Goal: Transaction & Acquisition: Subscribe to service/newsletter

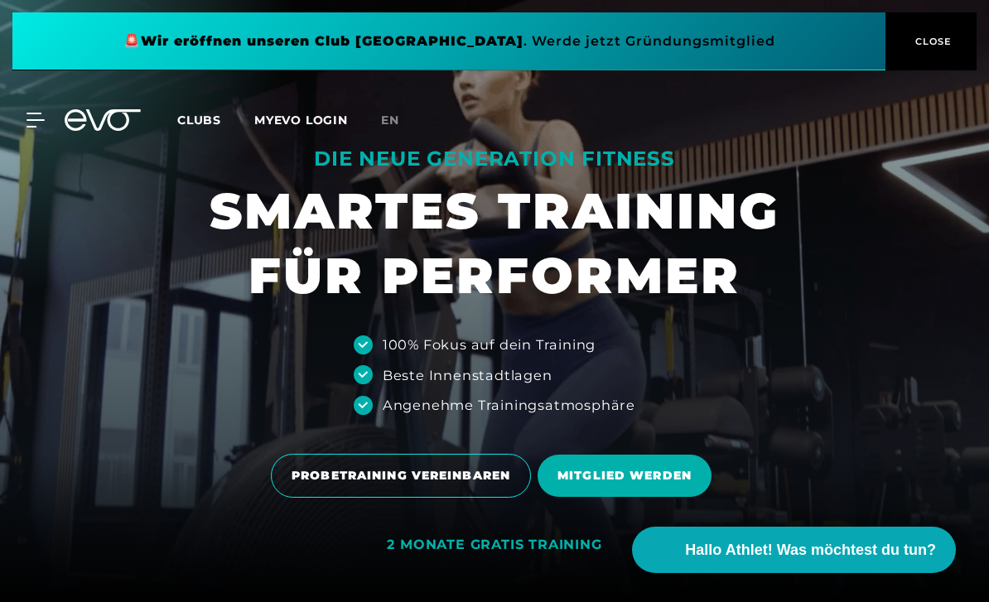
click at [32, 126] on icon at bounding box center [34, 119] width 17 height 13
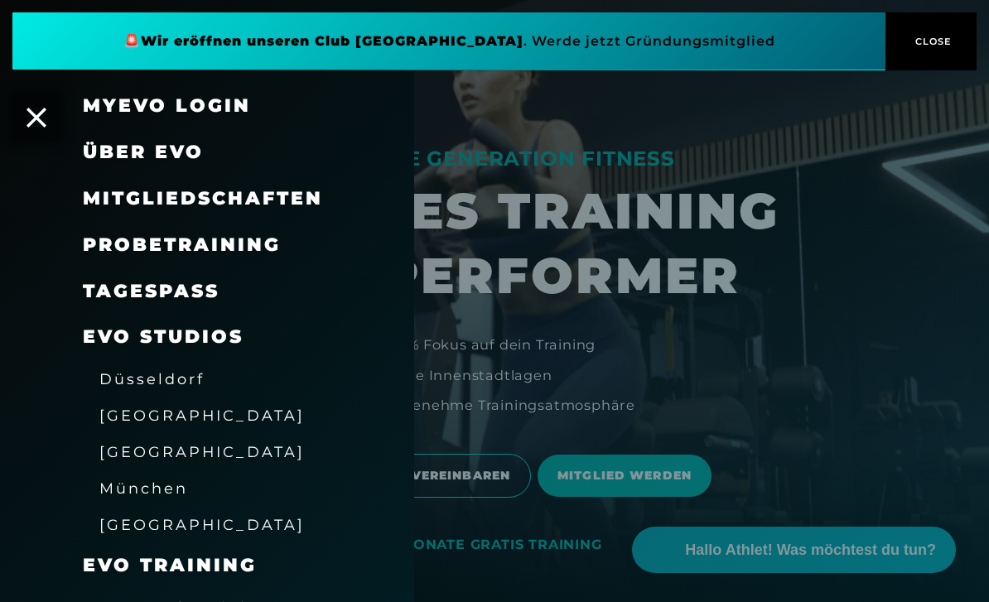
click at [36, 143] on div "Über EVO" at bounding box center [207, 152] width 414 height 46
click at [47, 142] on div "Über EVO" at bounding box center [207, 152] width 414 height 46
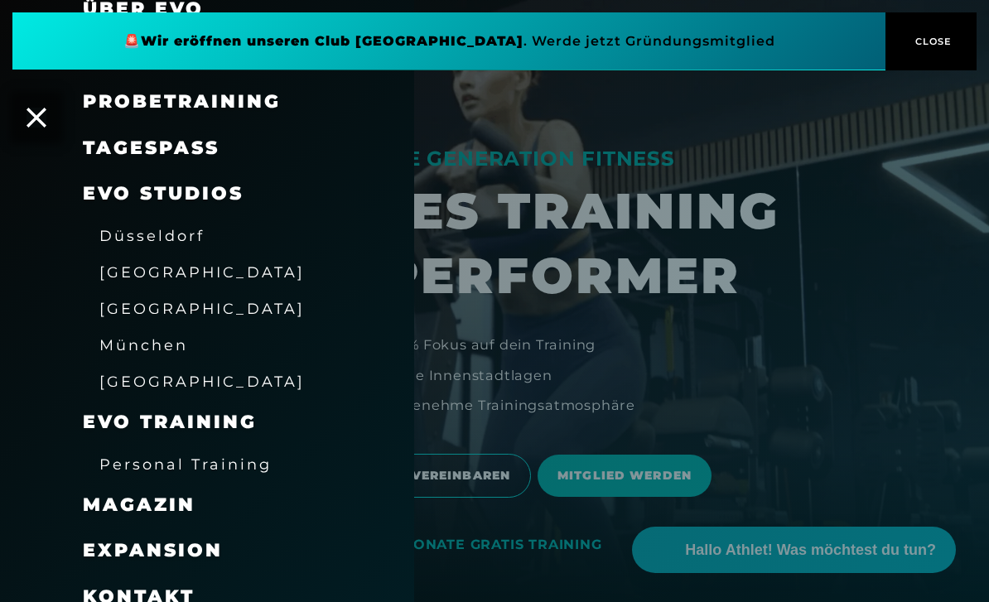
click at [628, 396] on div at bounding box center [494, 301] width 989 height 602
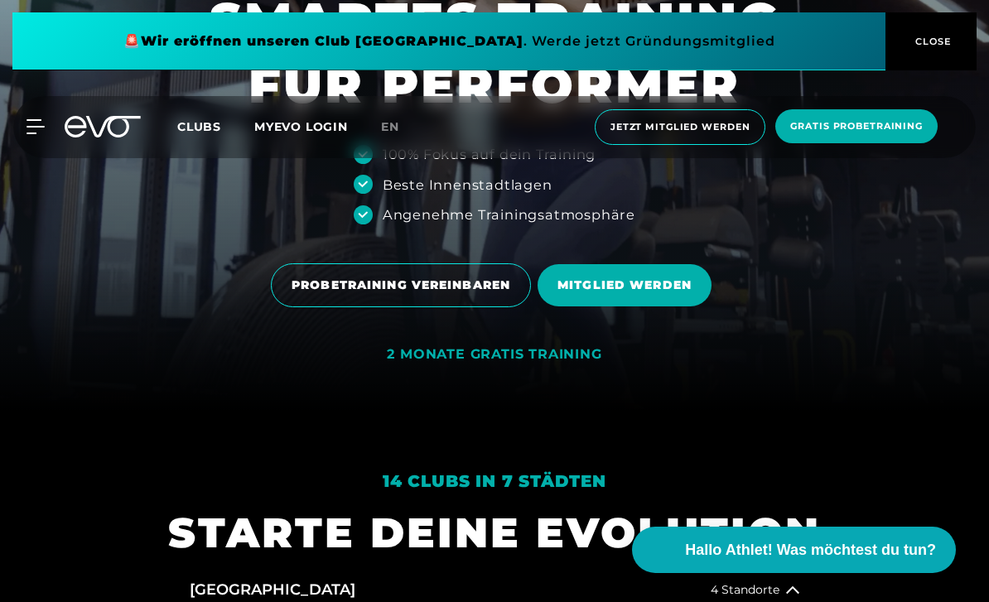
scroll to position [197, 0]
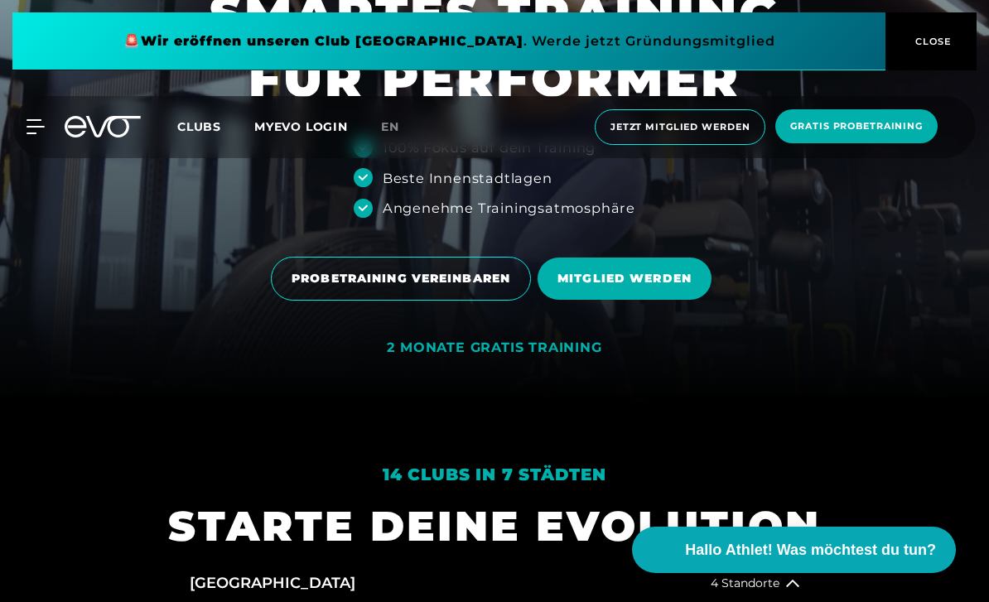
click at [647, 287] on span "MITGLIED WERDEN" at bounding box center [624, 278] width 134 height 17
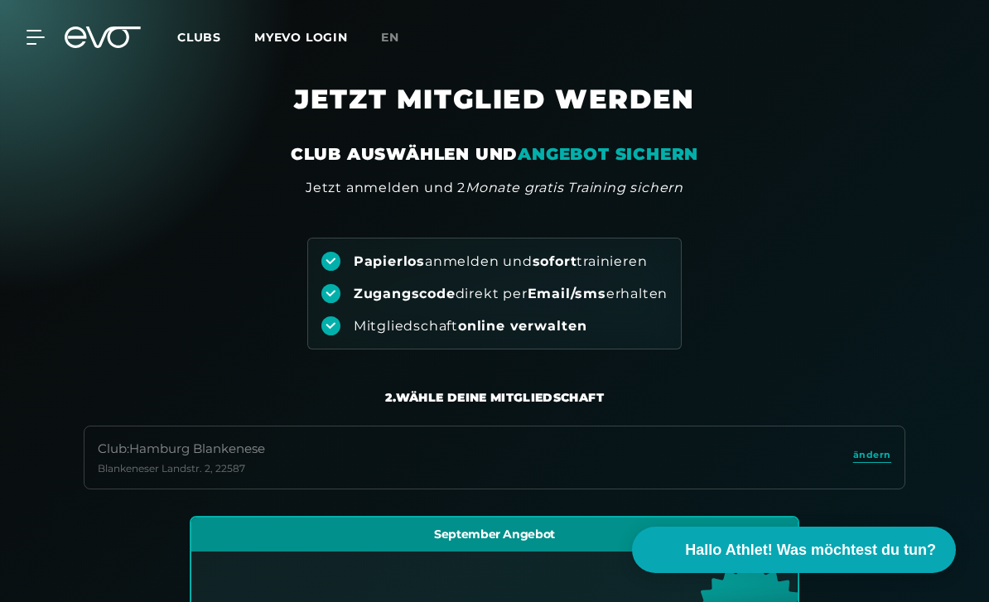
click at [52, 30] on div "MyEVO Login Über EVO Mitgliedschaften Probetraining TAGESPASS EVO Studios Düsse…" at bounding box center [26, 37] width 58 height 15
click at [24, 40] on div at bounding box center [26, 37] width 38 height 15
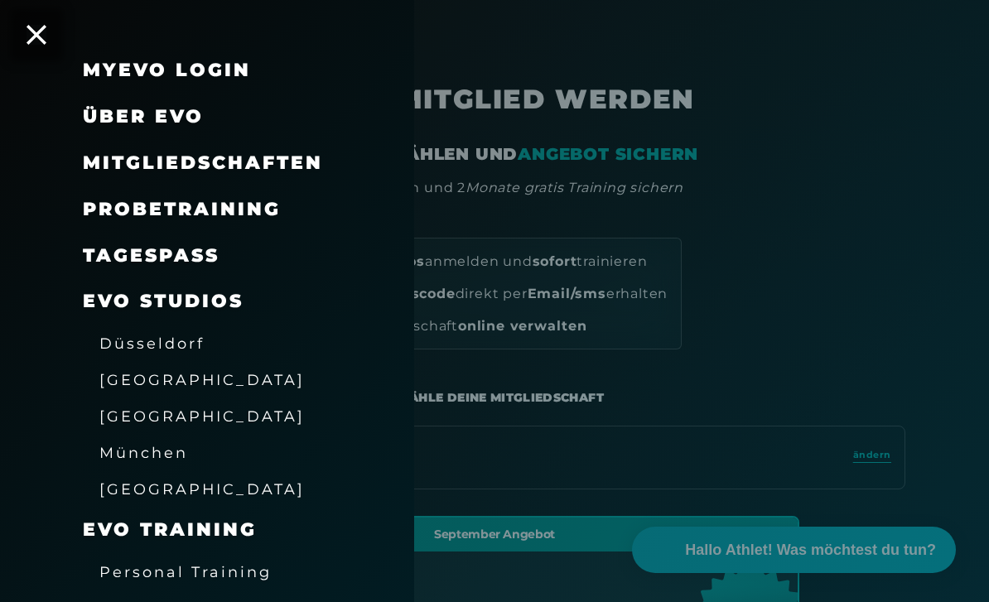
scroll to position [34, 0]
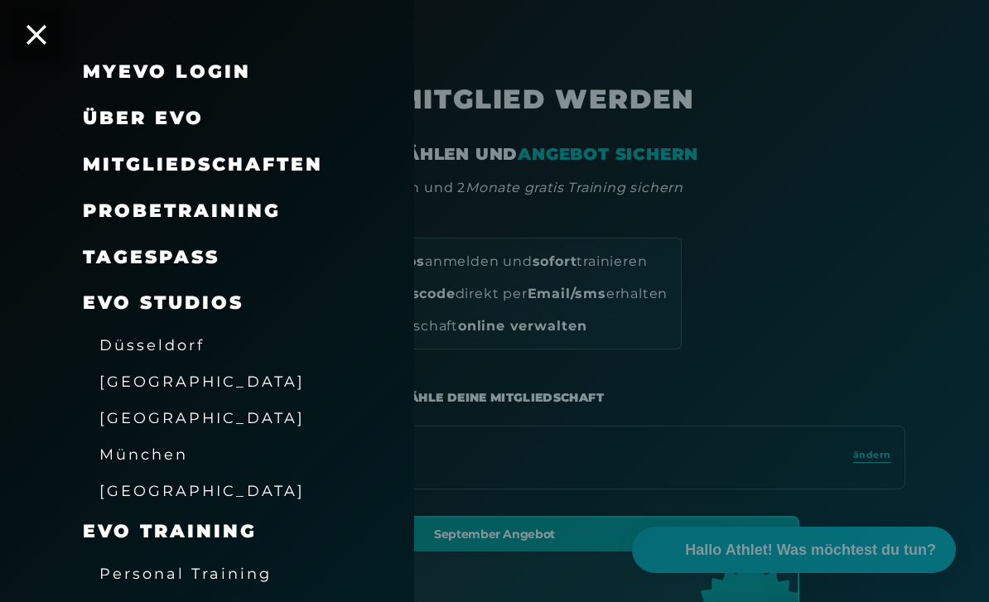
click at [218, 204] on span "Probetraining" at bounding box center [182, 211] width 198 height 22
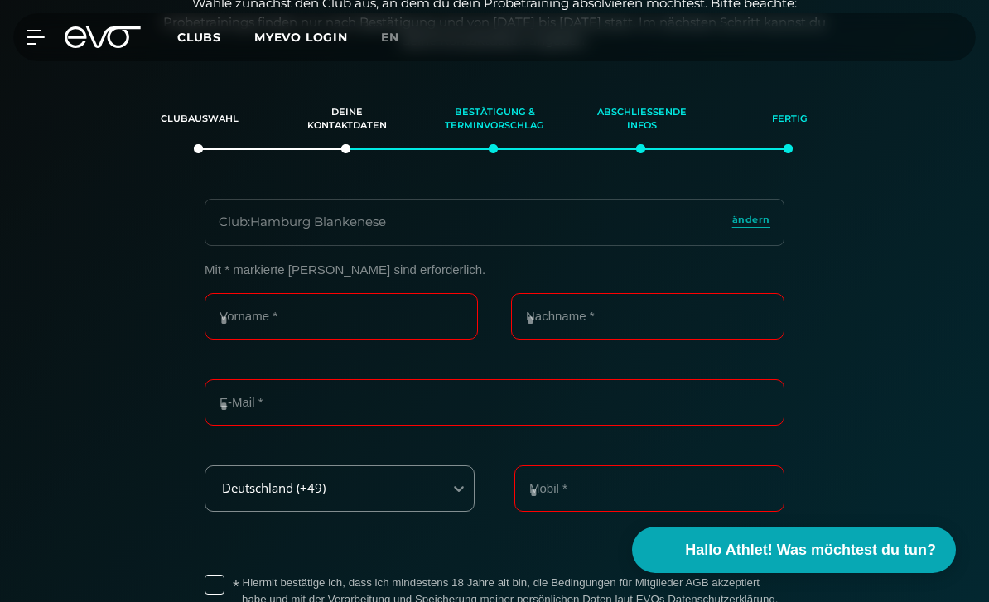
click at [31, 32] on icon at bounding box center [35, 37] width 18 height 15
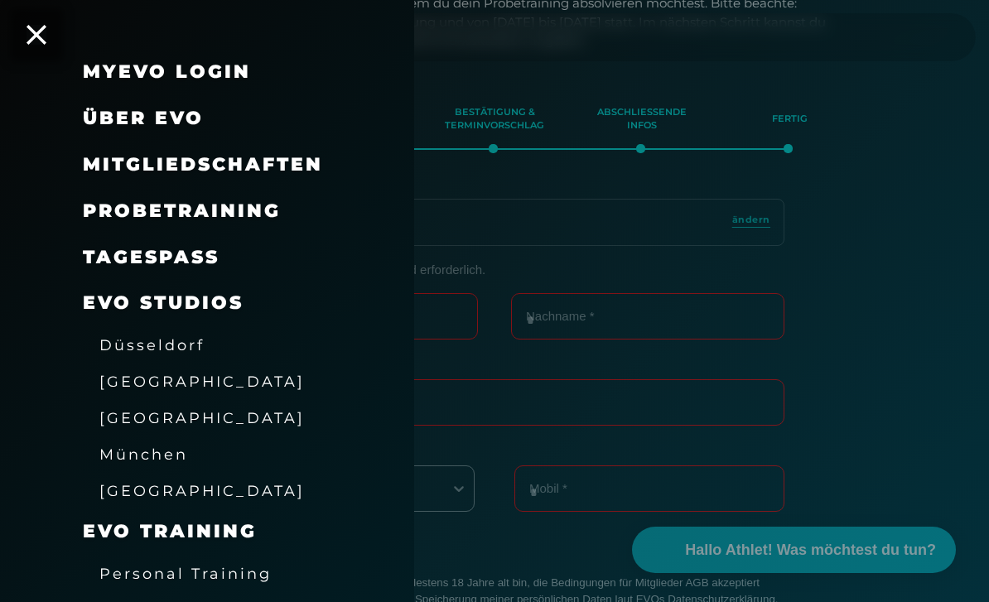
scroll to position [210, 0]
click at [156, 409] on span "[GEOGRAPHIC_DATA]" at bounding box center [201, 417] width 205 height 17
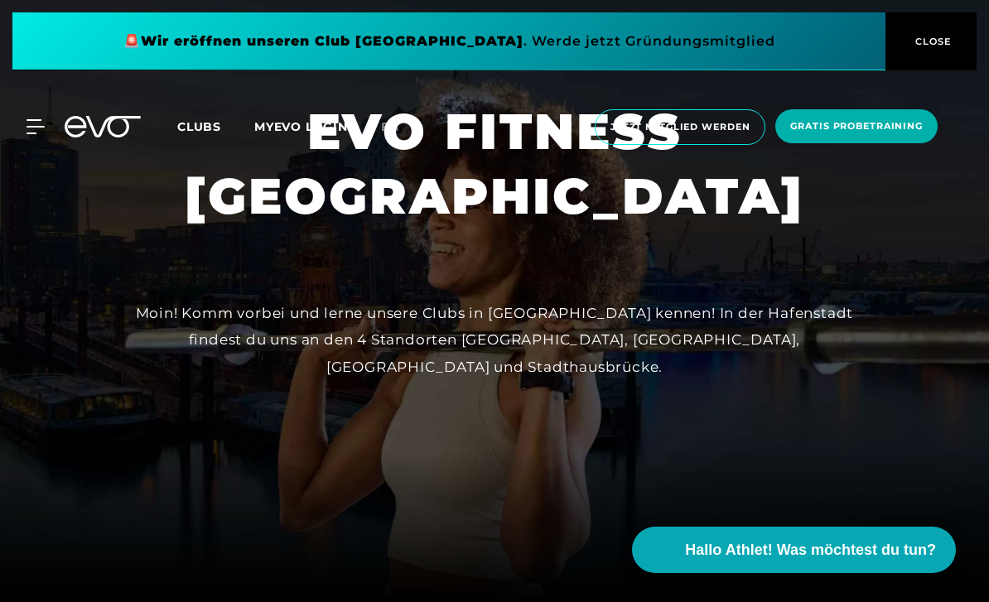
click at [724, 124] on span "Jetzt Mitglied werden" at bounding box center [679, 127] width 139 height 14
